Goal: Obtain resource: Obtain resource

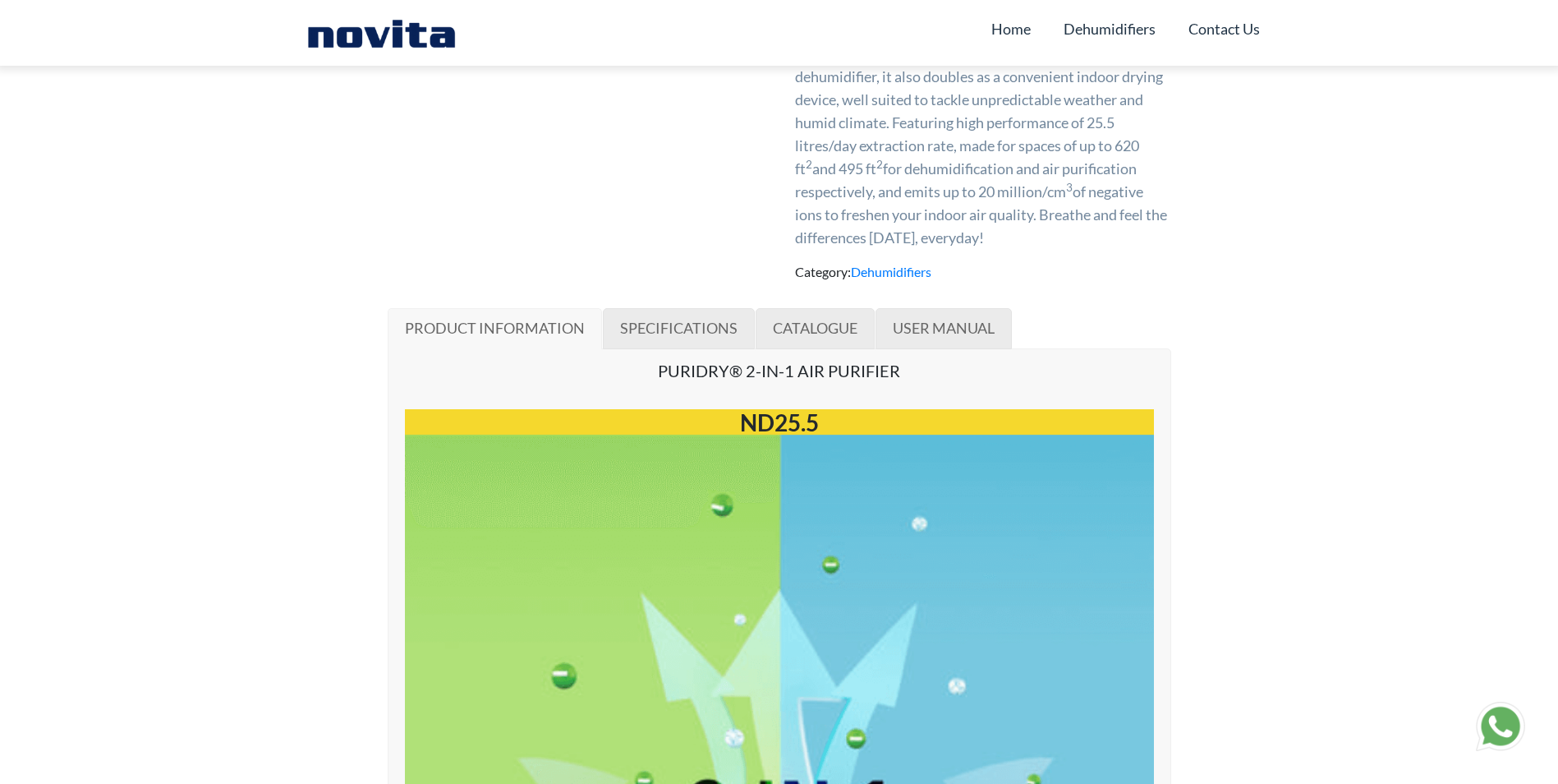
scroll to position [822, 0]
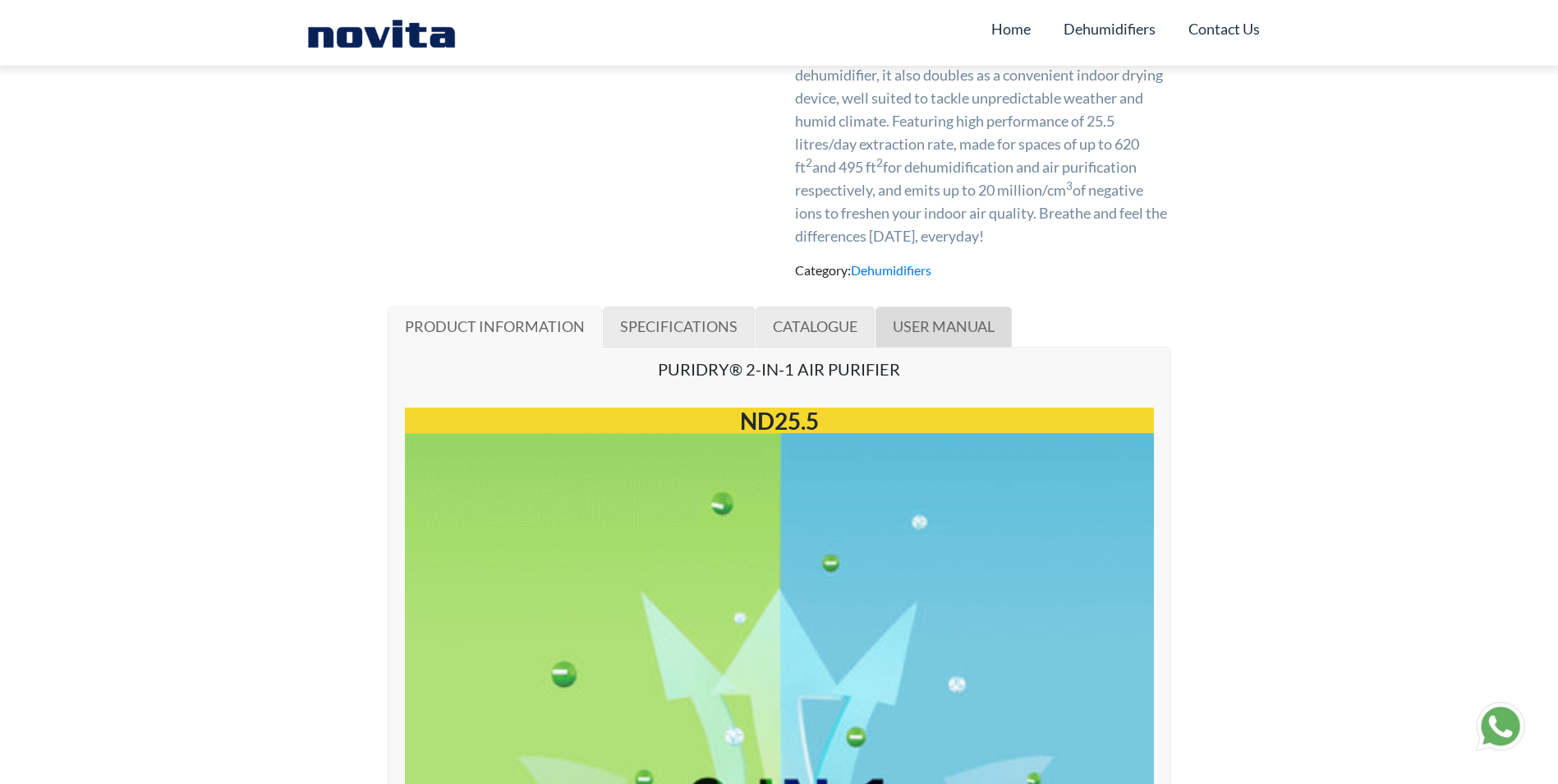
click at [979, 338] on link "USER MANUAL" at bounding box center [943, 327] width 136 height 41
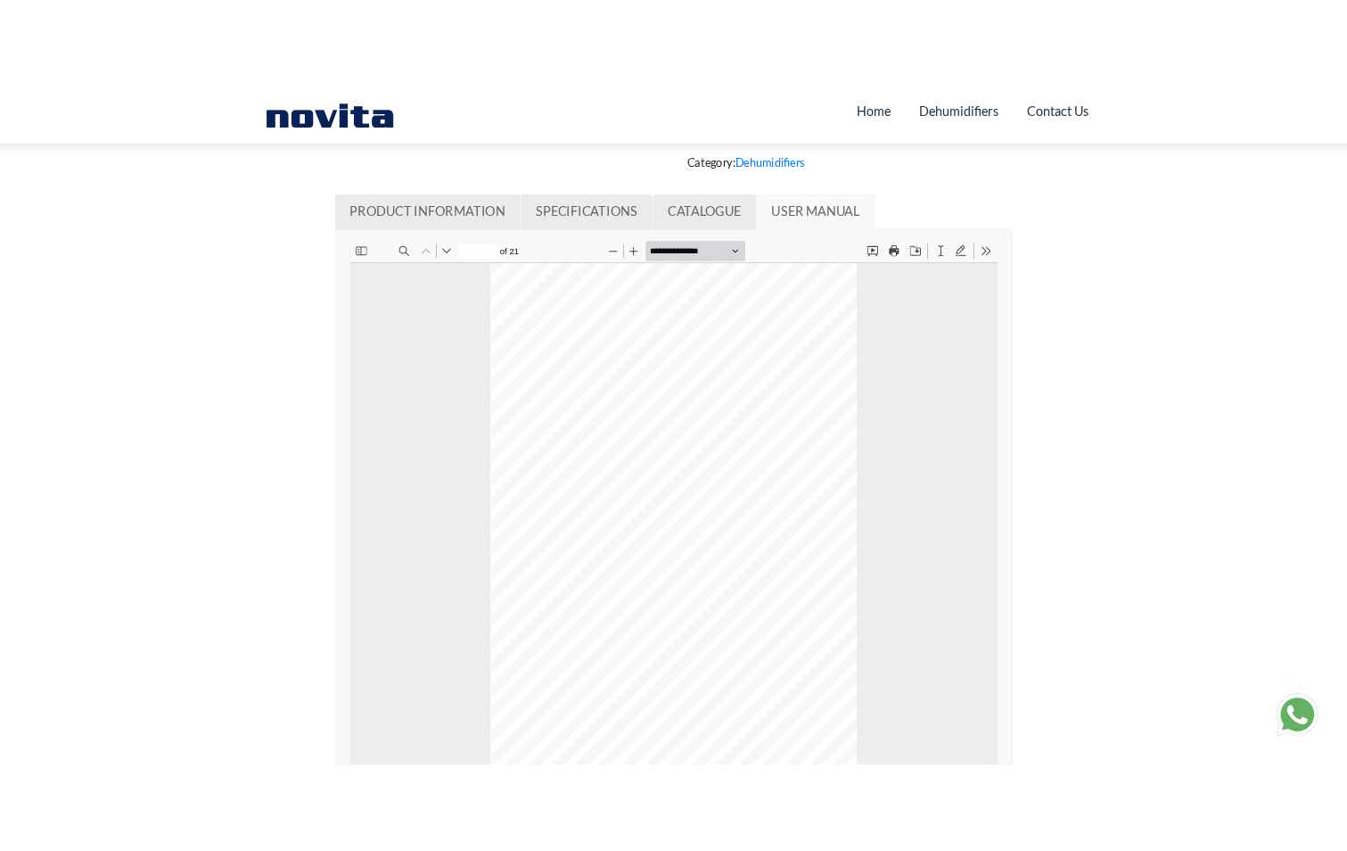
scroll to position [1177, 0]
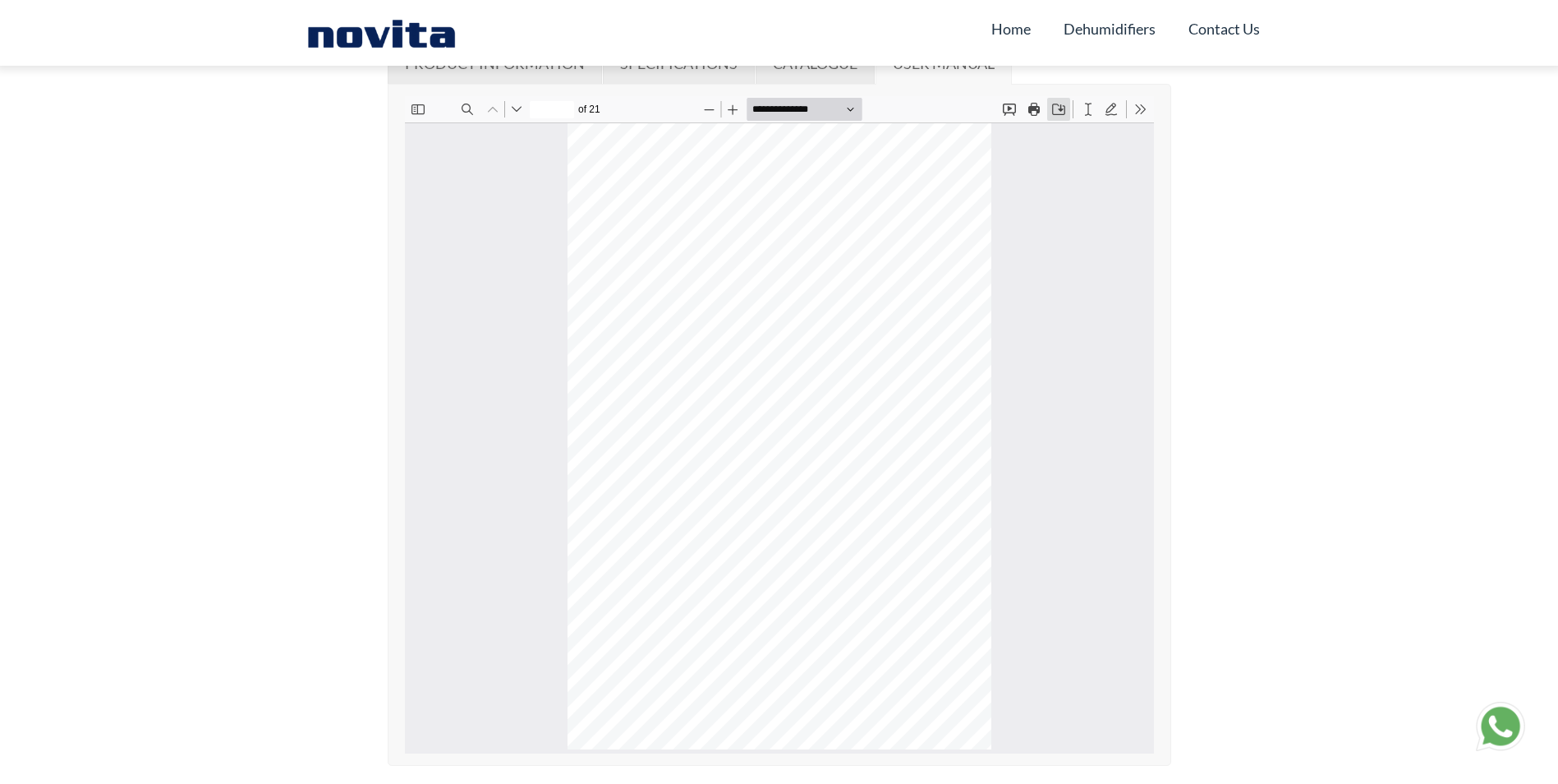
click at [1056, 111] on button "Save" at bounding box center [1058, 109] width 23 height 23
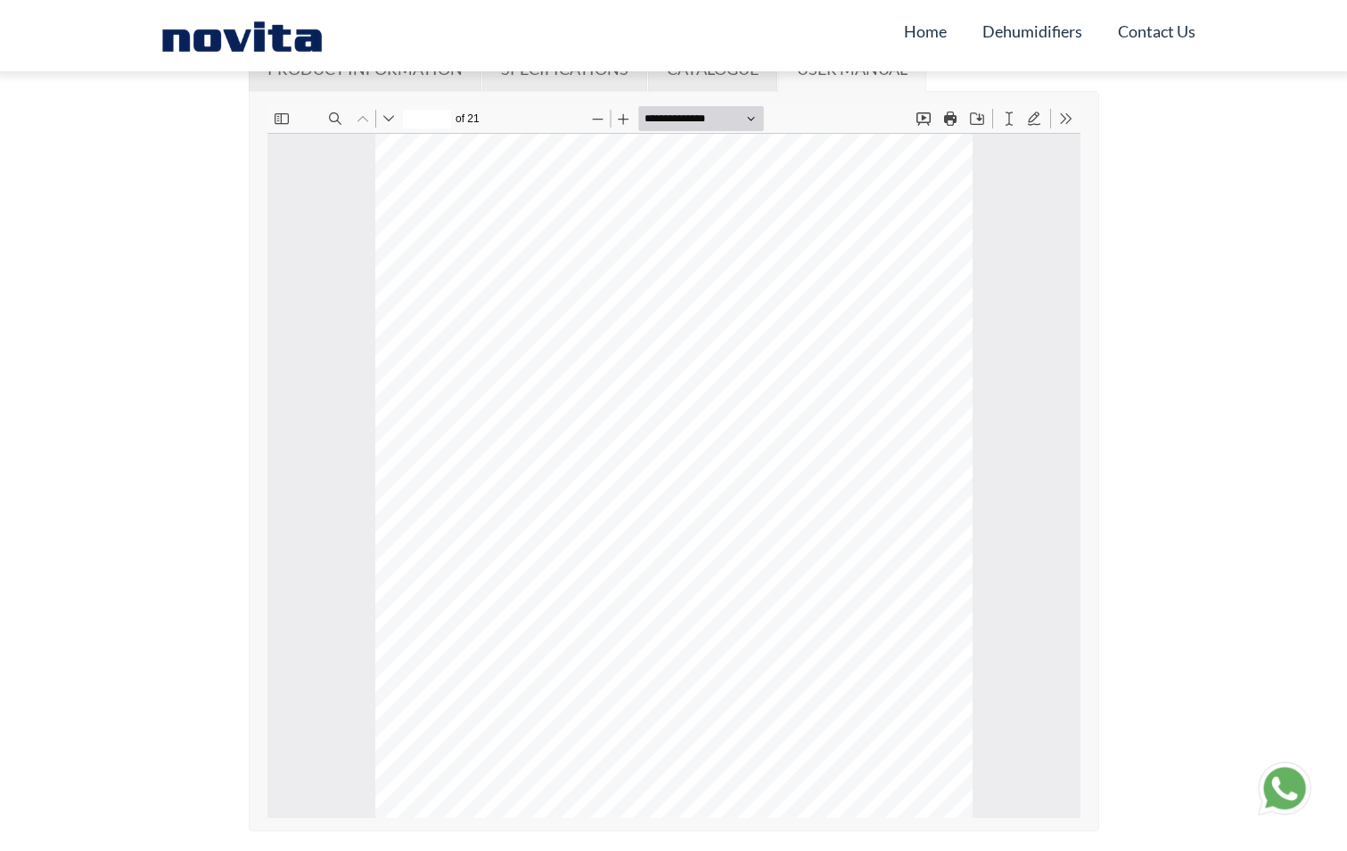
scroll to position [892, 0]
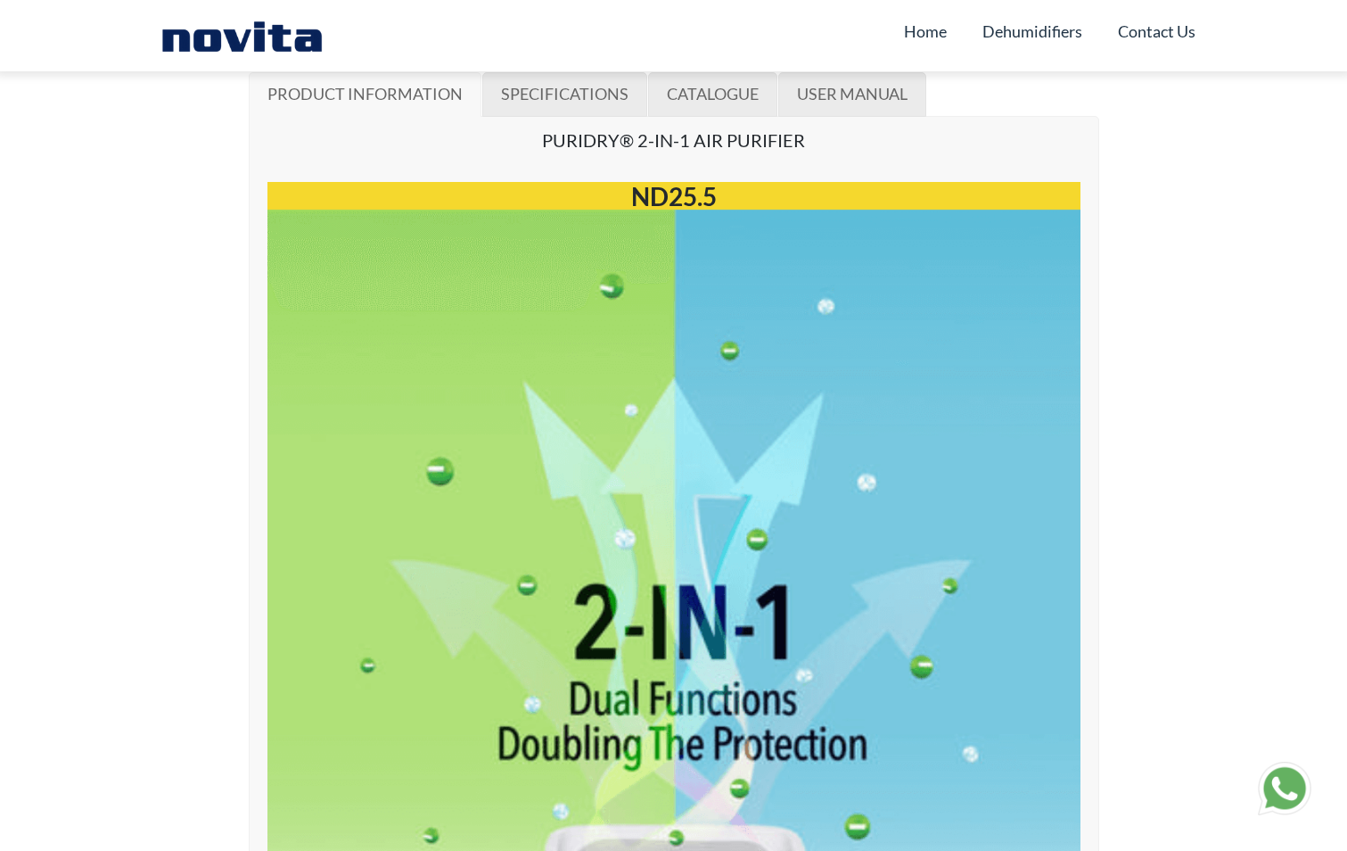
scroll to position [1151, 0]
click at [846, 114] on link "USER MANUAL" at bounding box center [852, 95] width 148 height 45
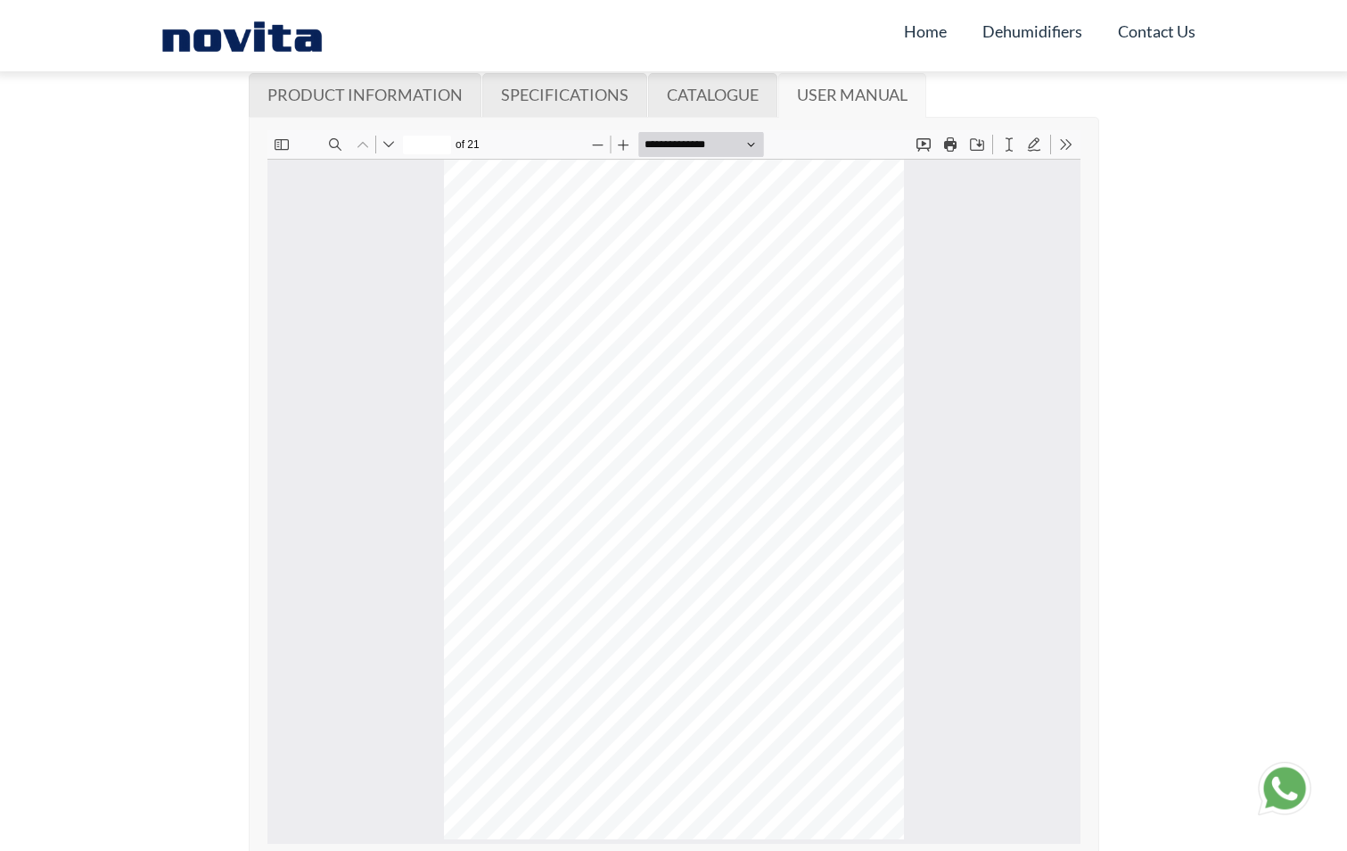
scroll to position [1187, 0]
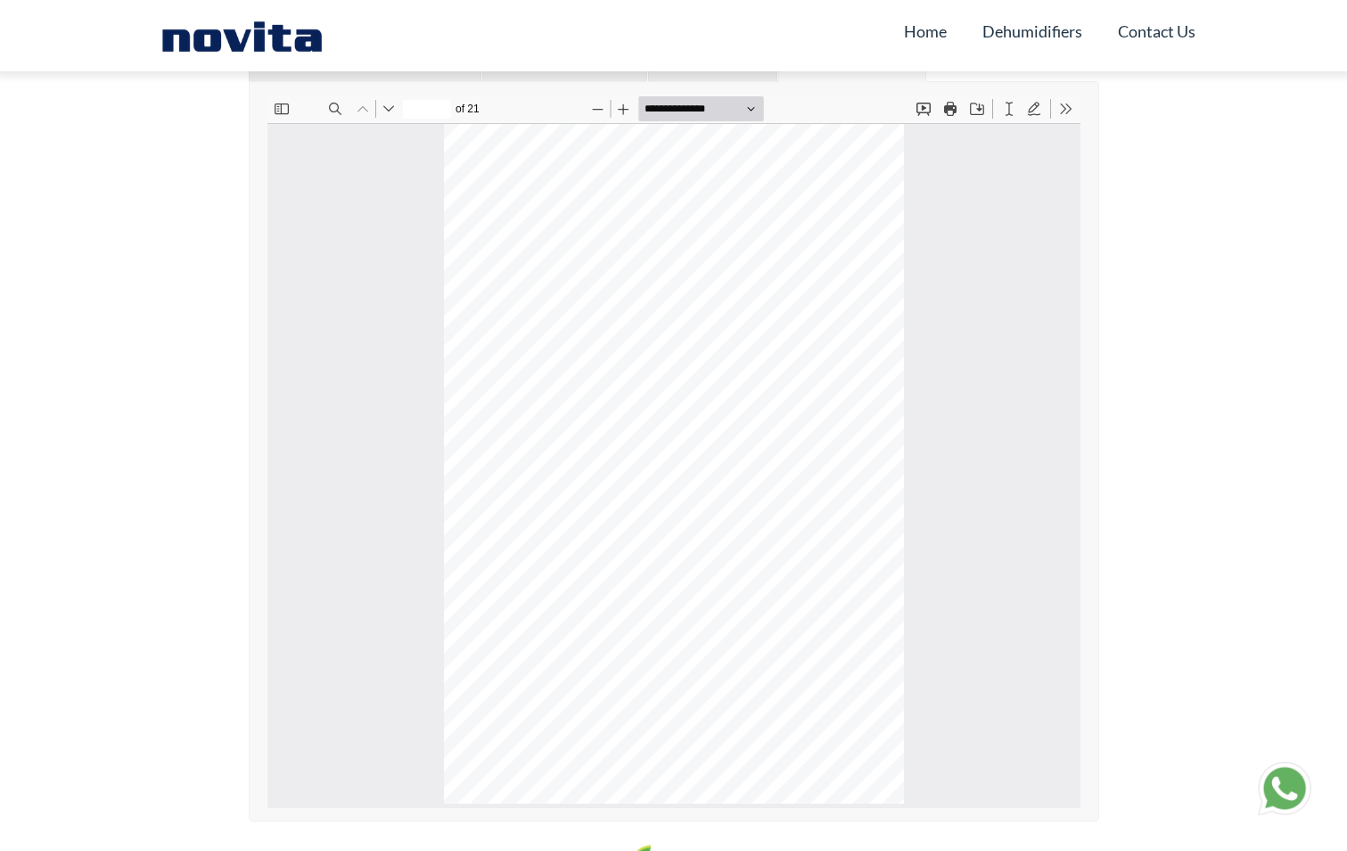
scroll to position [1151, 0]
